Goal: Information Seeking & Learning: Learn about a topic

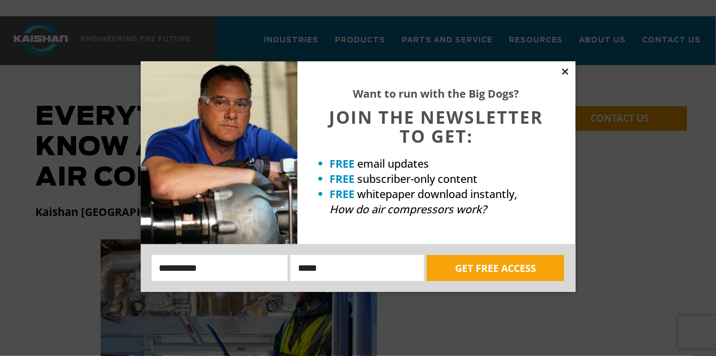
click at [563, 72] on icon at bounding box center [565, 72] width 10 height 10
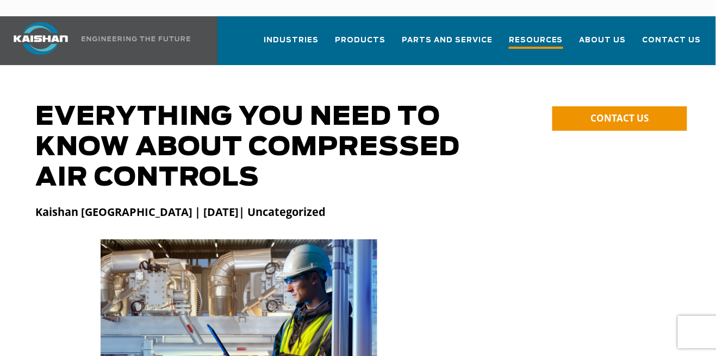
click at [546, 34] on span "Resources" at bounding box center [536, 41] width 54 height 15
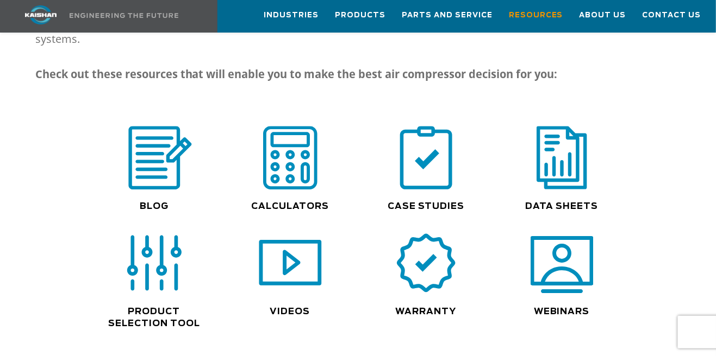
scroll to position [769, 0]
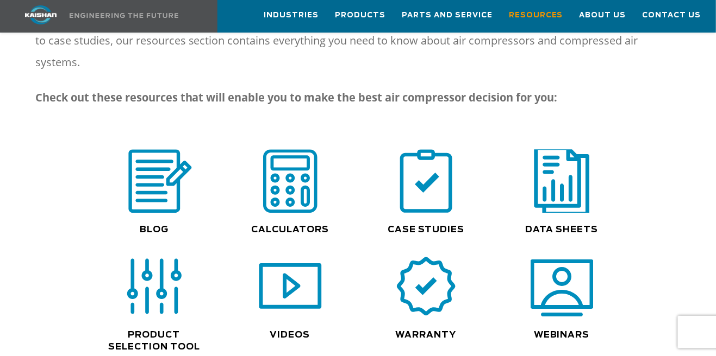
click at [564, 146] on img at bounding box center [562, 181] width 70 height 70
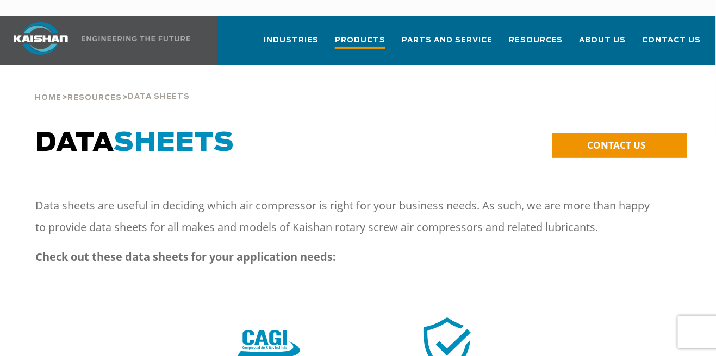
click at [369, 34] on span "Products" at bounding box center [360, 41] width 51 height 15
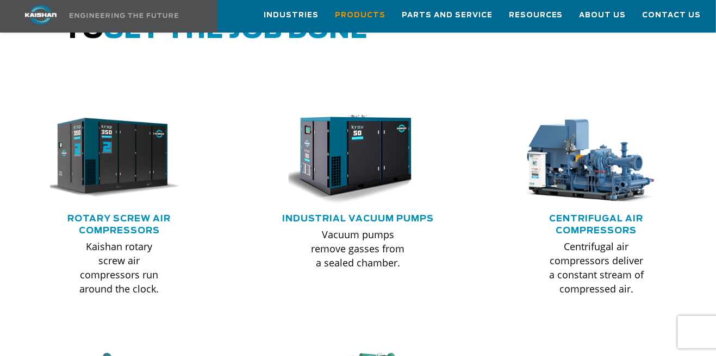
scroll to position [646, 0]
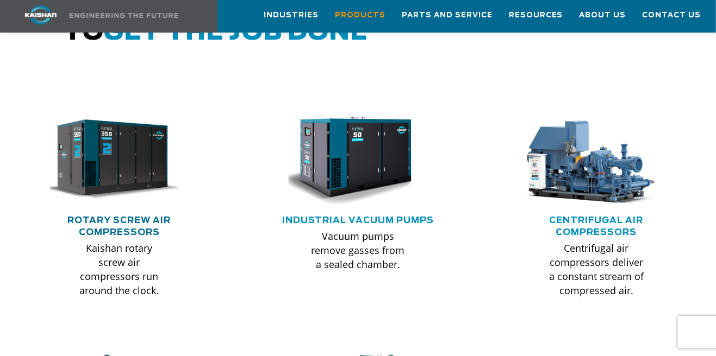
click at [134, 216] on link "Rotary Screw Air Compressors" at bounding box center [118, 226] width 103 height 21
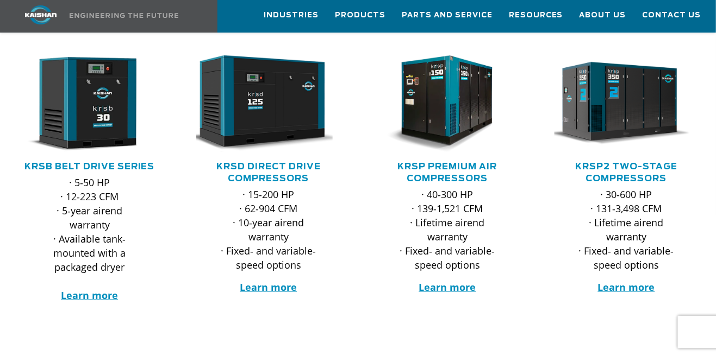
scroll to position [198, 0]
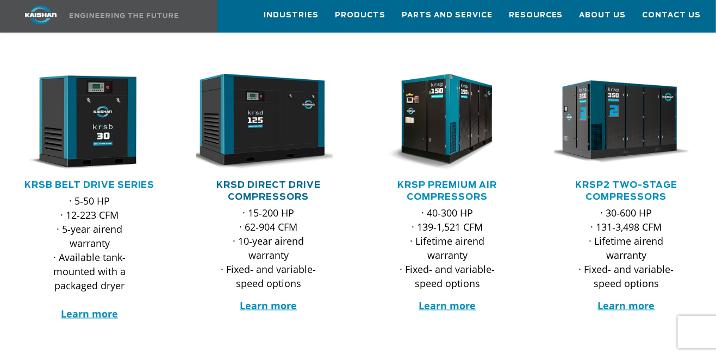
click at [260, 181] on link "KRSD Direct Drive Compressors" at bounding box center [268, 191] width 104 height 21
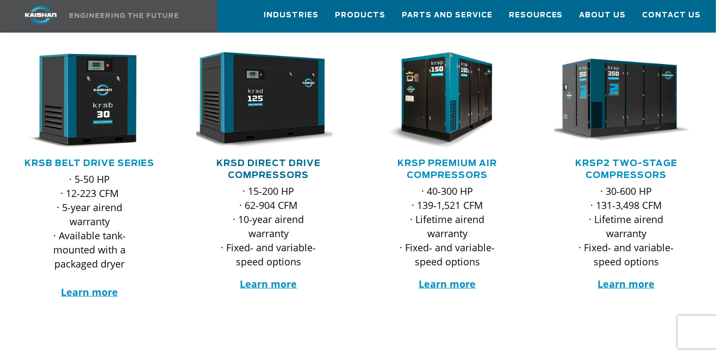
scroll to position [233, 0]
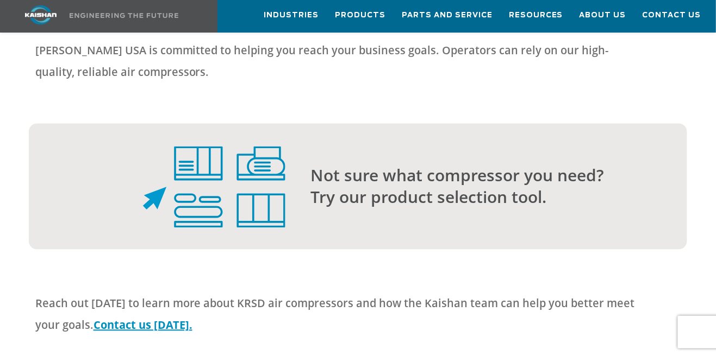
scroll to position [2657, 0]
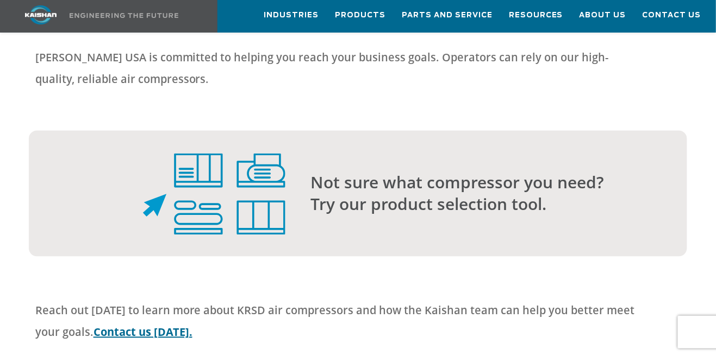
click at [153, 325] on link "Contact us [DATE]." at bounding box center [142, 332] width 99 height 15
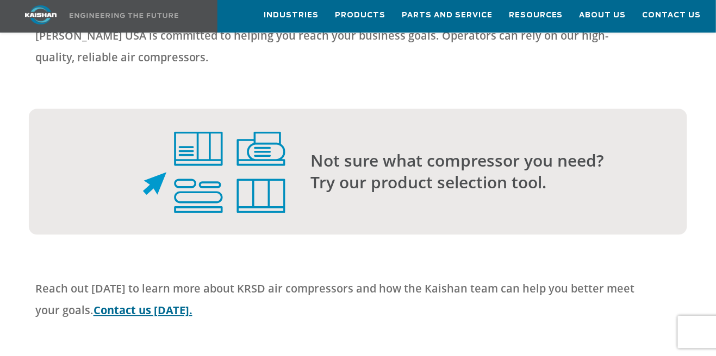
scroll to position [2710, 0]
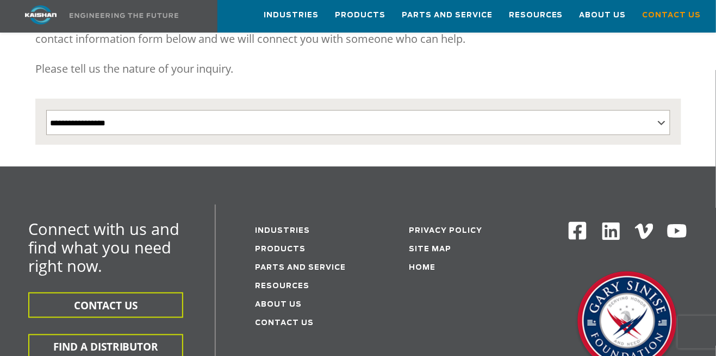
scroll to position [210, 0]
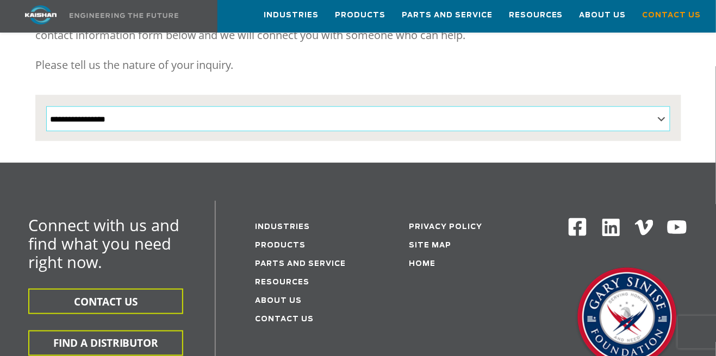
click at [661, 106] on select "**********" at bounding box center [358, 118] width 624 height 25
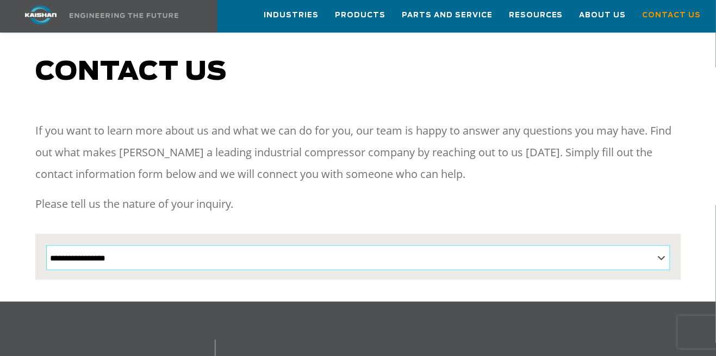
scroll to position [0, 0]
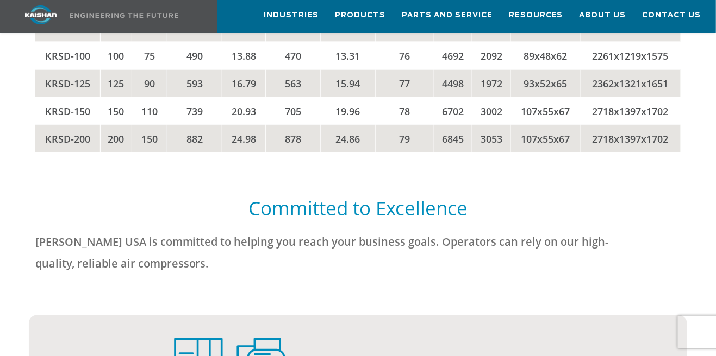
scroll to position [2710, 0]
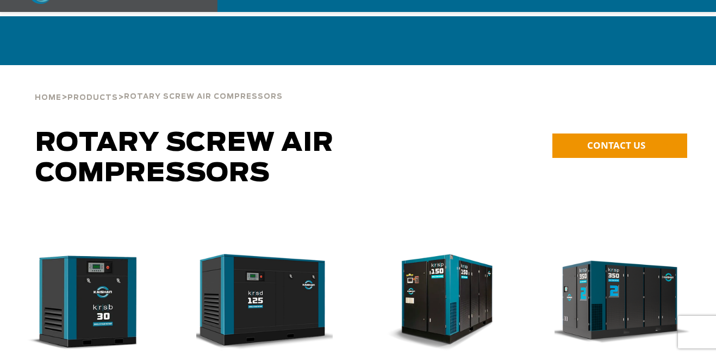
scroll to position [233, 0]
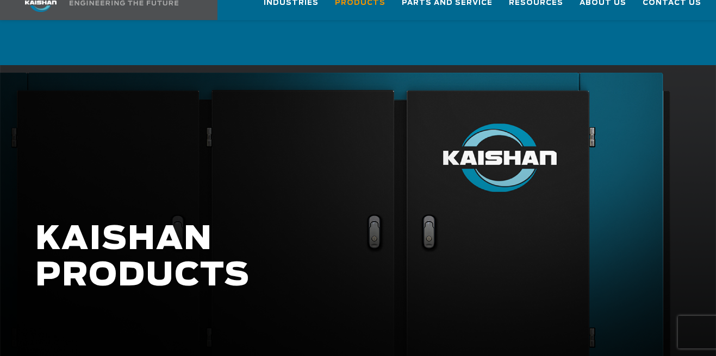
scroll to position [646, 0]
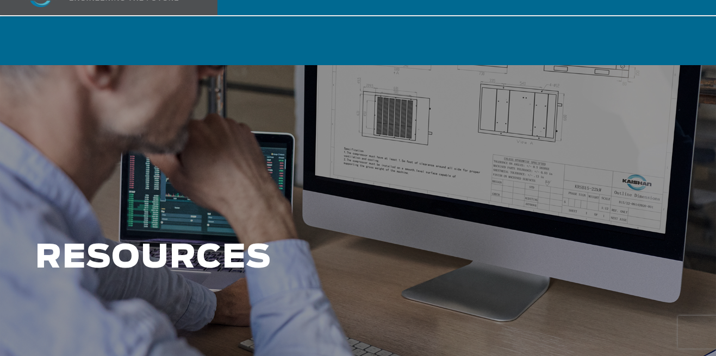
scroll to position [769, 0]
